Goal: Transaction & Acquisition: Purchase product/service

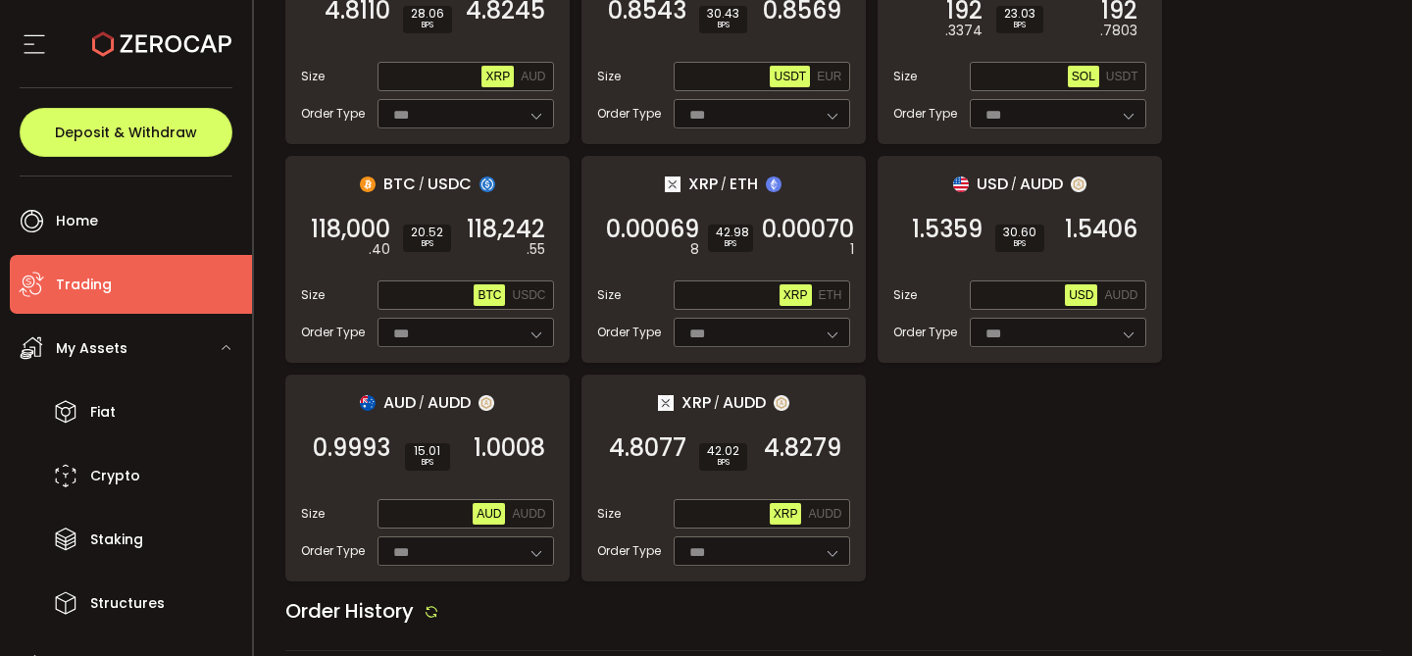
scroll to position [1852, 0]
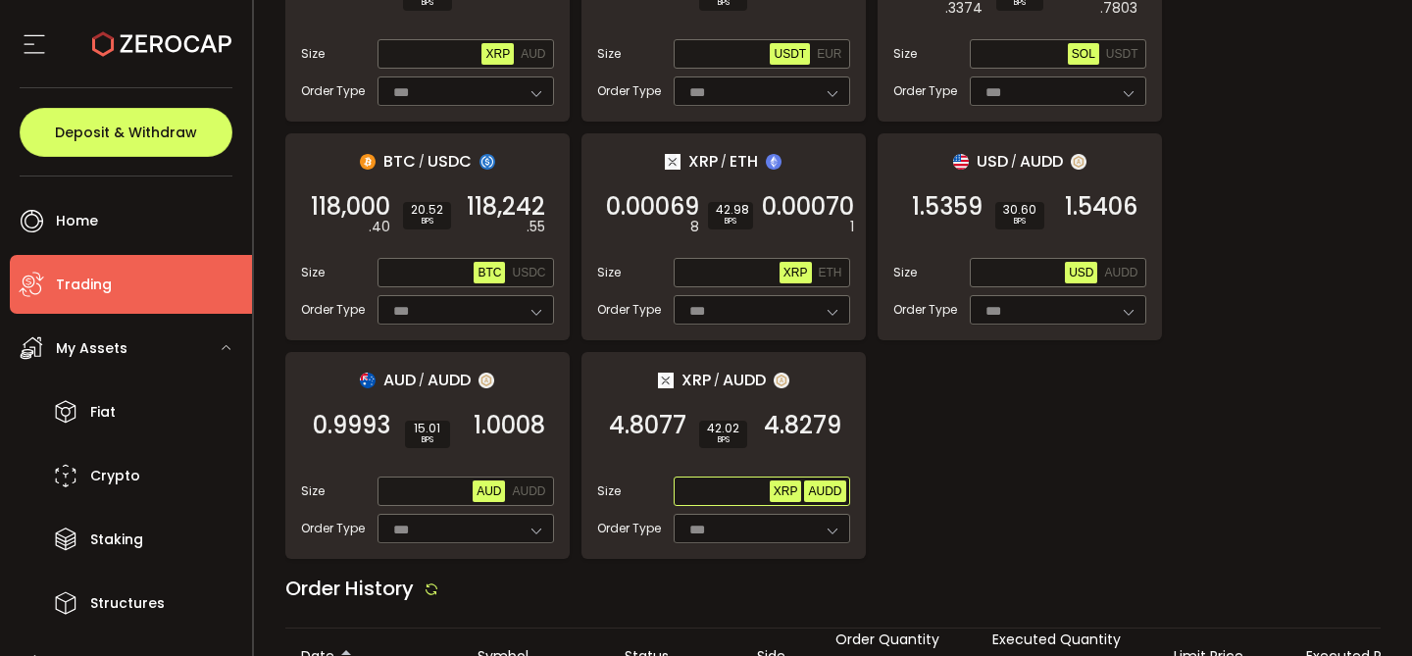
click at [839, 487] on button "AUDD" at bounding box center [824, 492] width 41 height 22
click at [700, 482] on input "text" at bounding box center [724, 493] width 92 height 22
paste input "**********"
type input "**********"
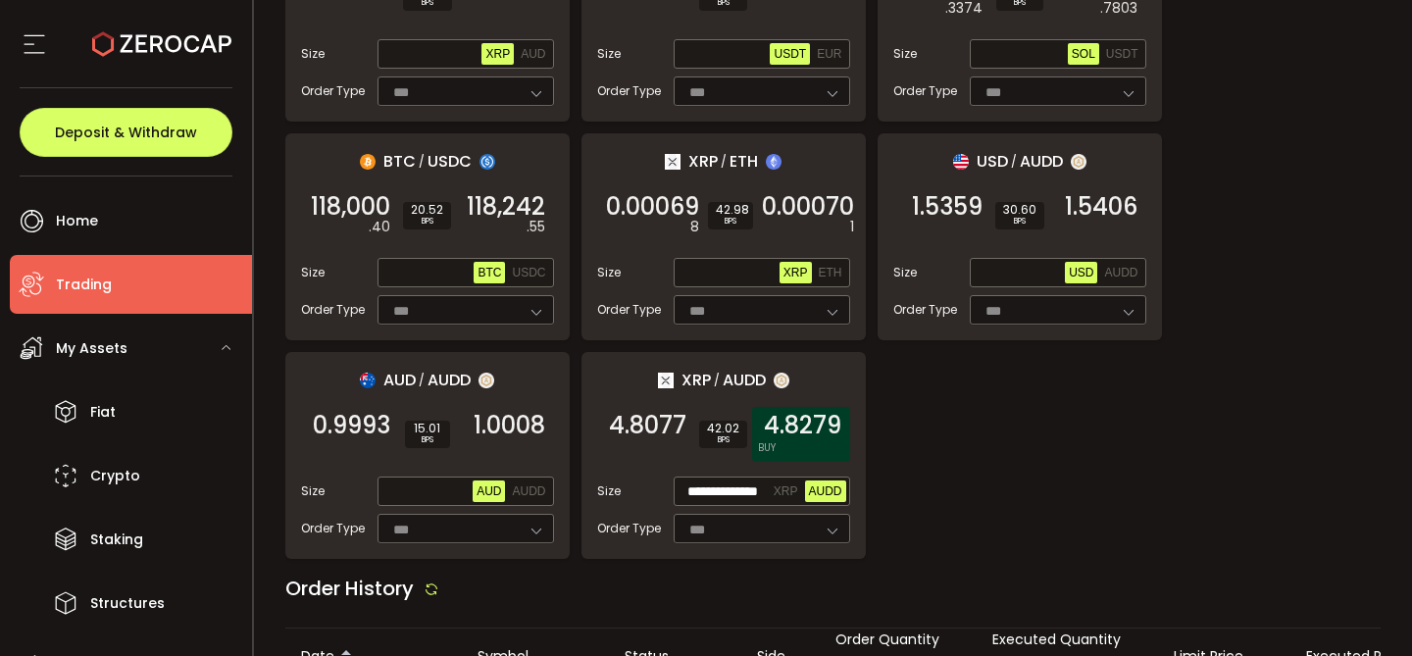
scroll to position [0, 0]
click at [816, 439] on div "4.8279 BUY" at bounding box center [801, 434] width 98 height 55
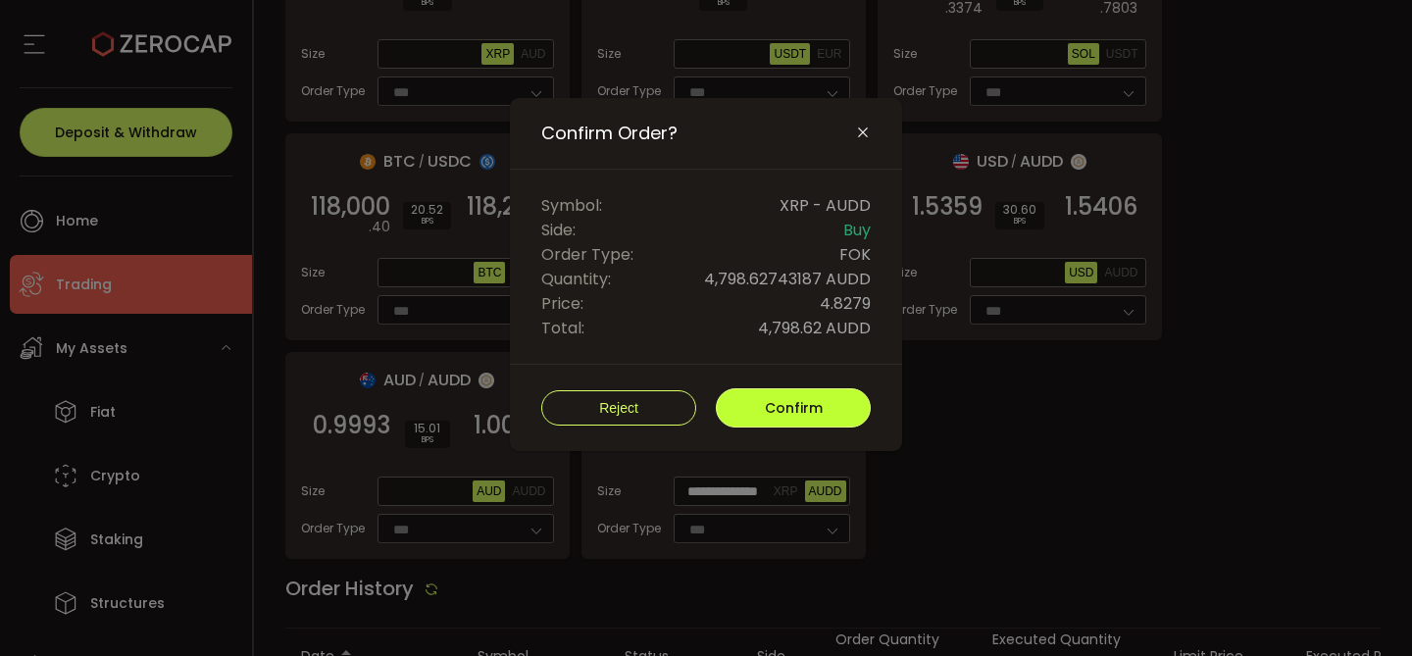
click at [801, 413] on button "Confirm" at bounding box center [793, 407] width 155 height 39
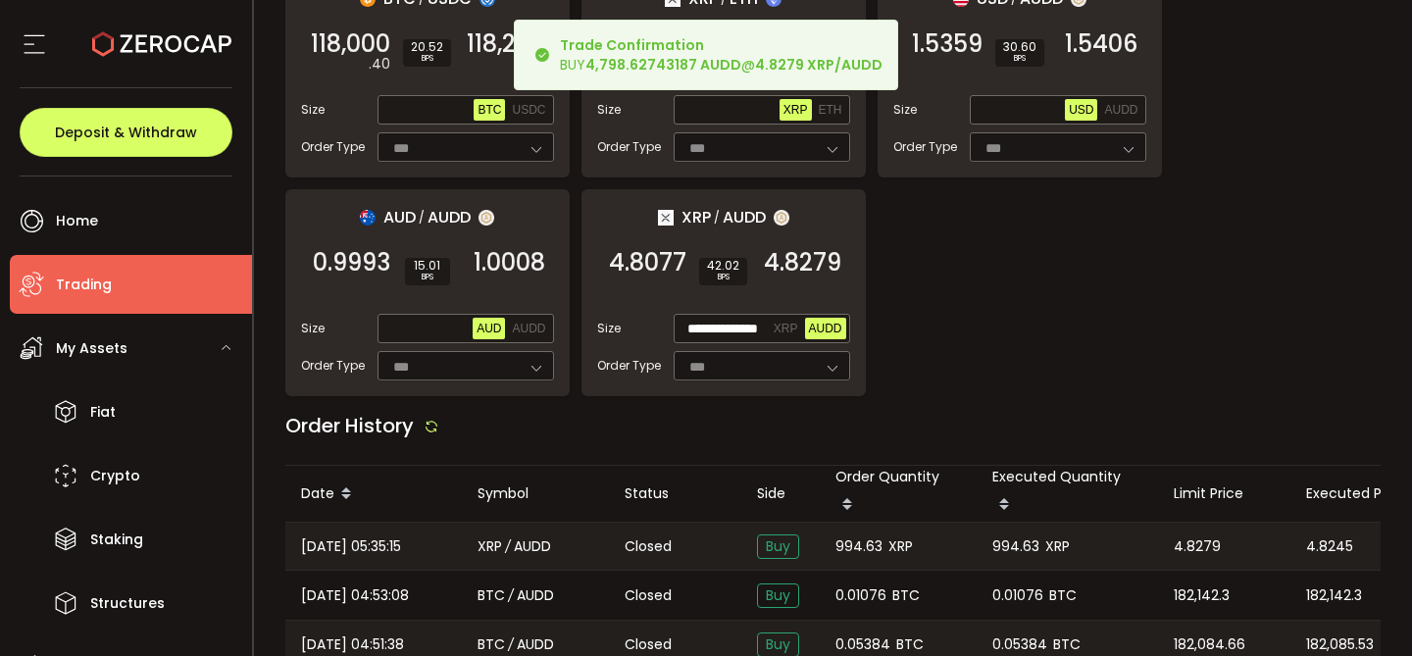
scroll to position [2131, 0]
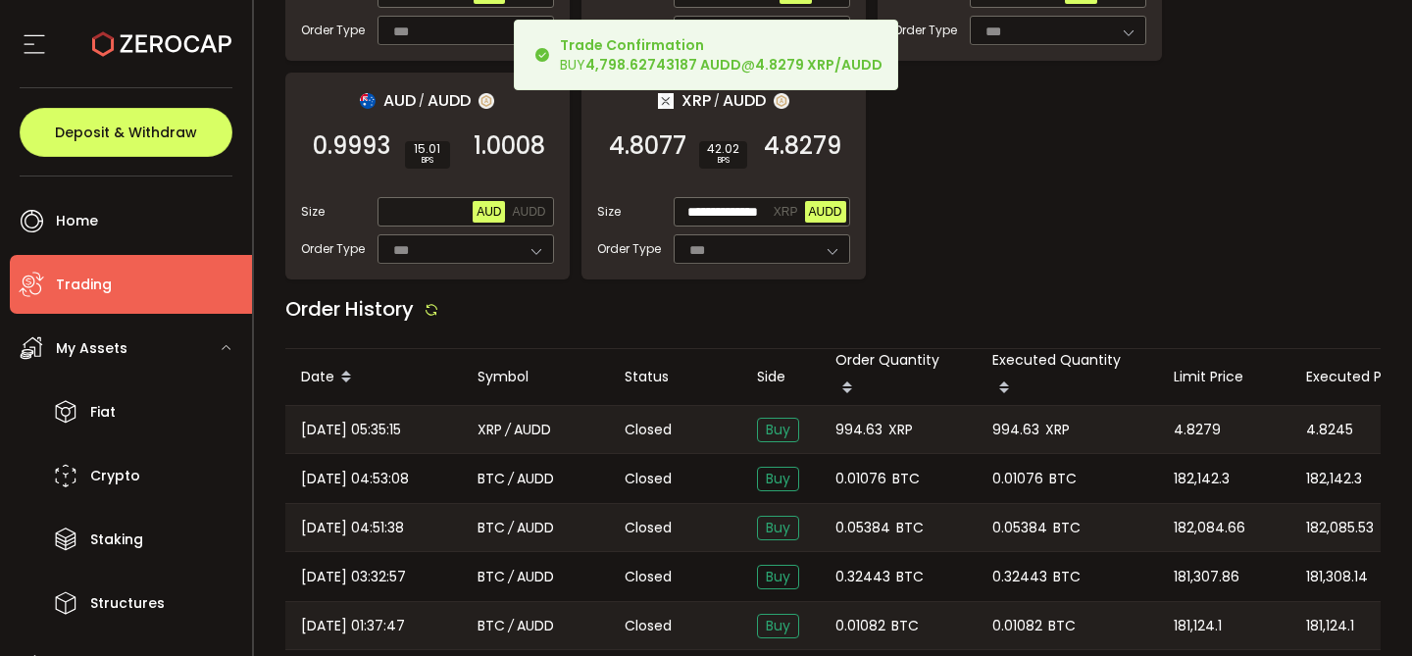
click at [854, 419] on span "994.63" at bounding box center [859, 430] width 47 height 23
copy span "994.63"
